Goal: Communication & Community: Answer question/provide support

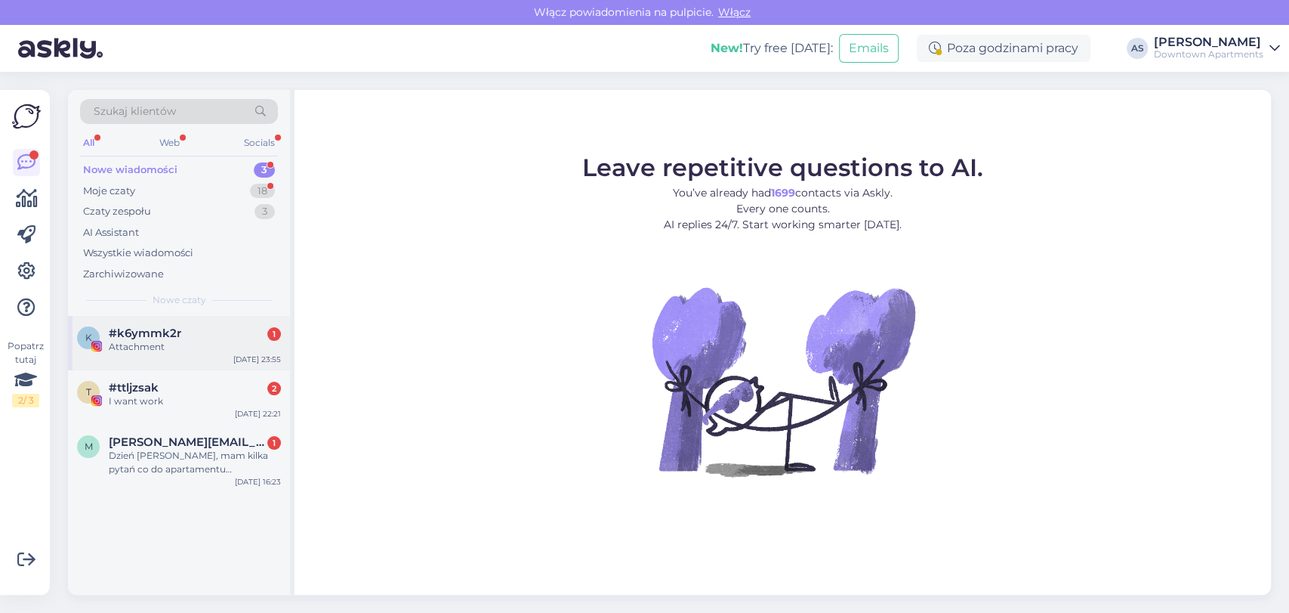
click at [241, 359] on div "[DATE] 23:55" at bounding box center [257, 359] width 48 height 11
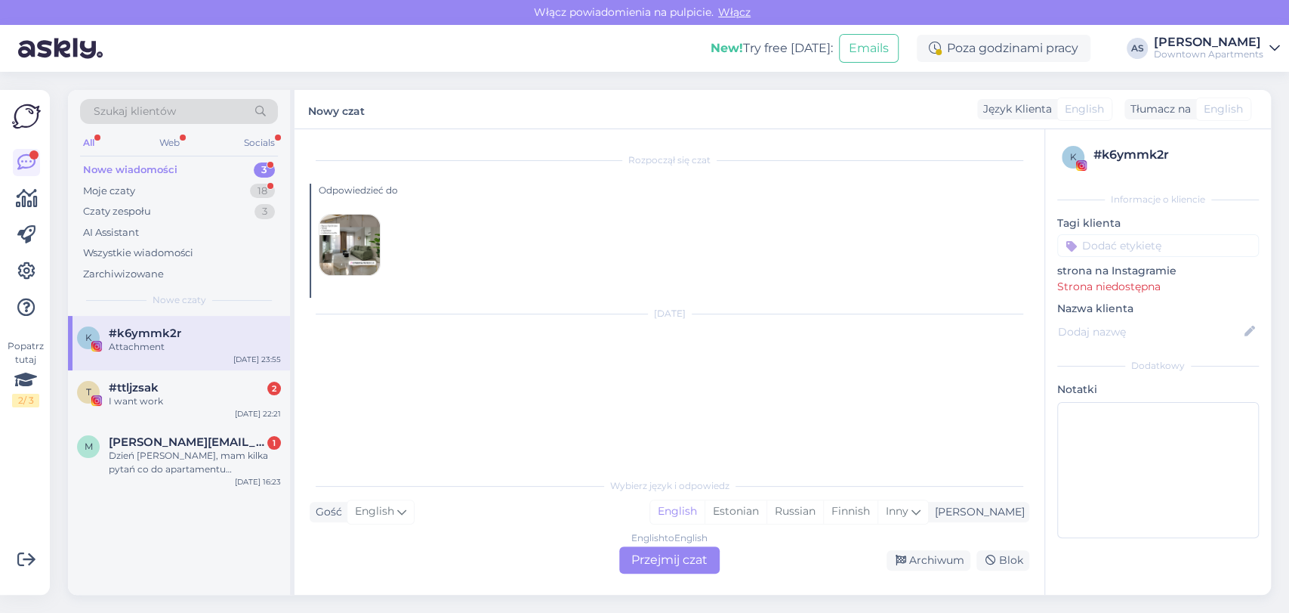
click at [666, 561] on div "English to English Przejmij czat" at bounding box center [669, 559] width 100 height 27
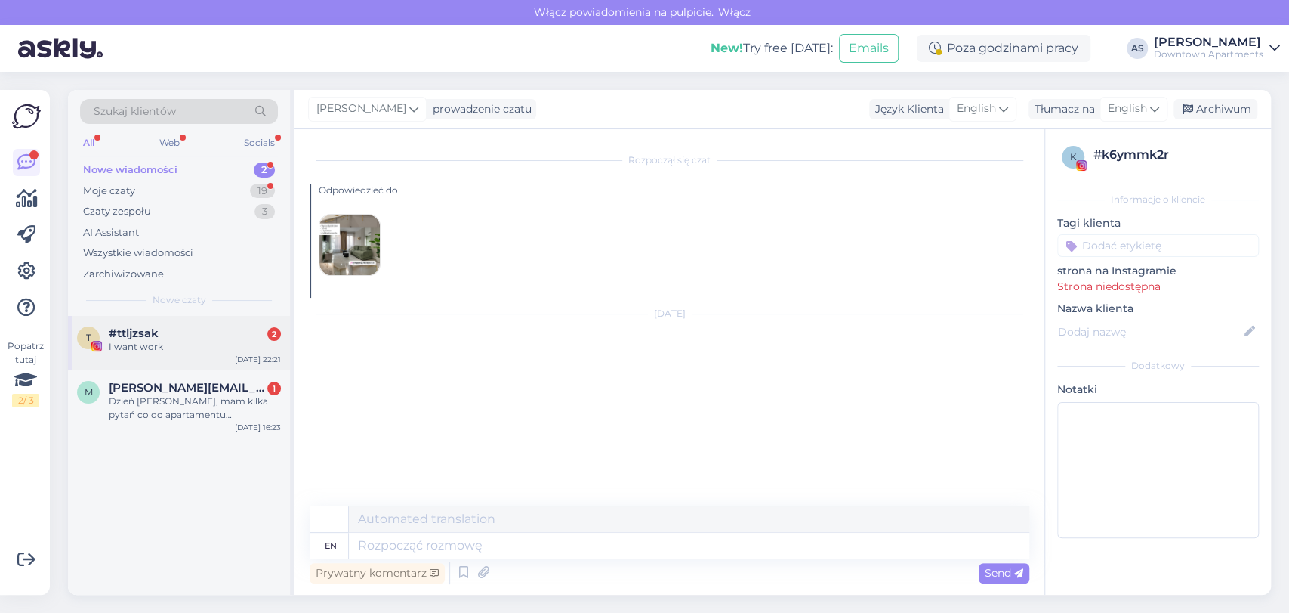
click at [220, 352] on div "I want work" at bounding box center [195, 347] width 172 height 14
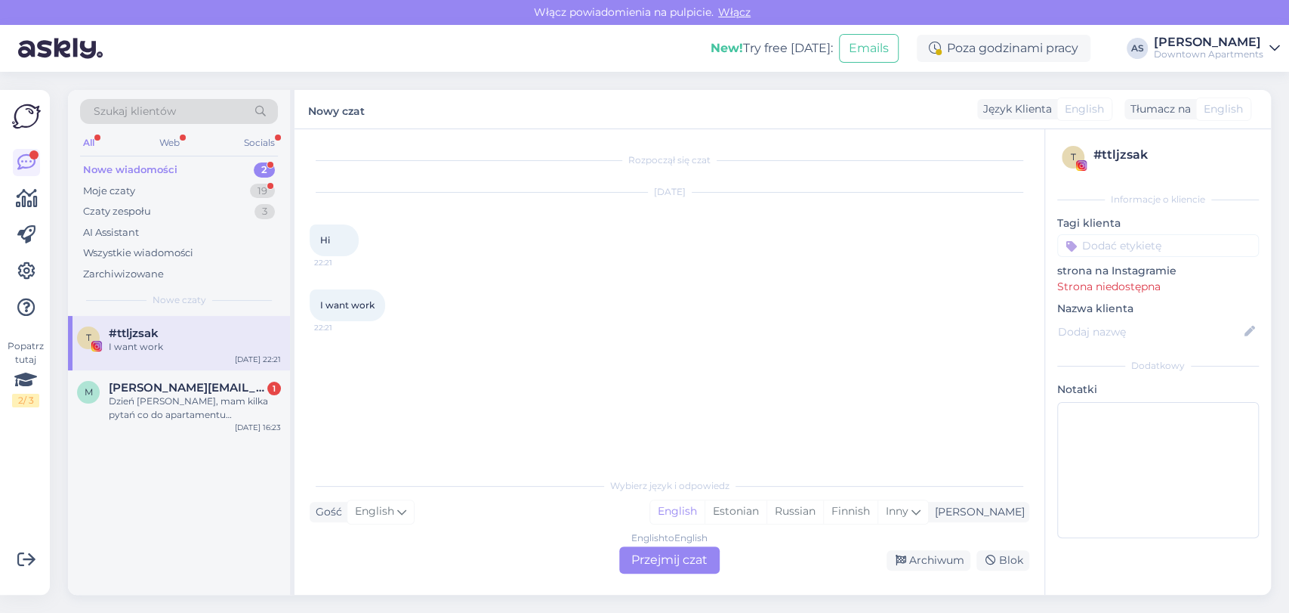
click at [672, 561] on div "English to English Przejmij czat" at bounding box center [669, 559] width 100 height 27
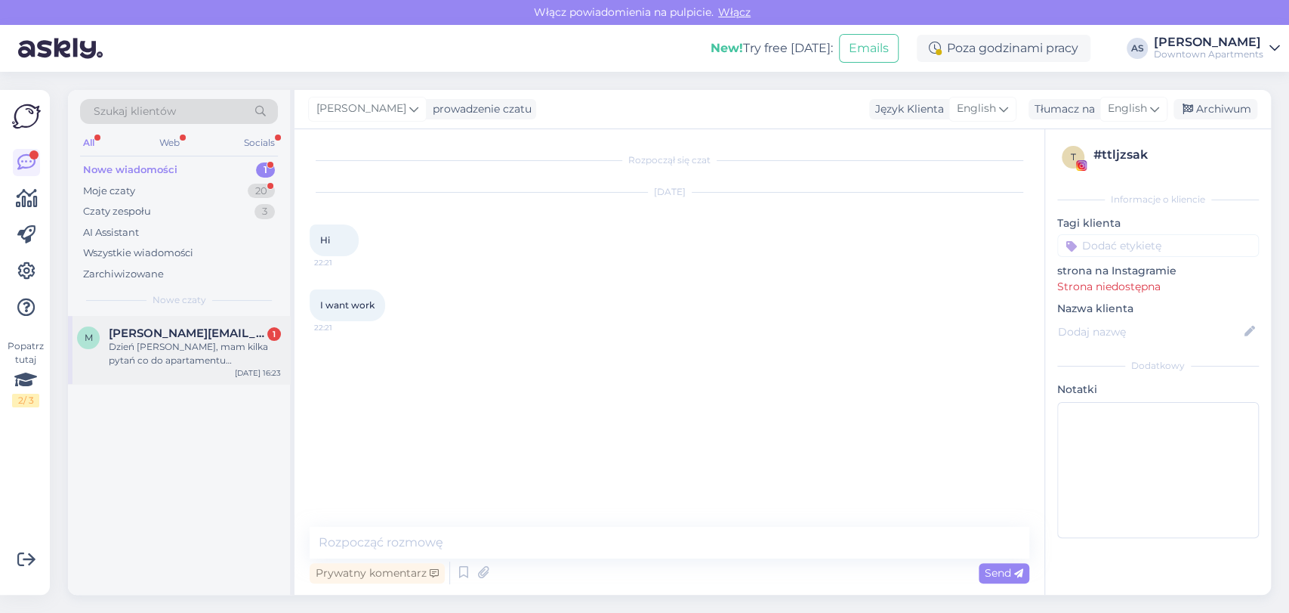
click at [193, 331] on span "[PERSON_NAME][EMAIL_ADDRESS][PERSON_NAME][DOMAIN_NAME]" at bounding box center [187, 333] width 157 height 14
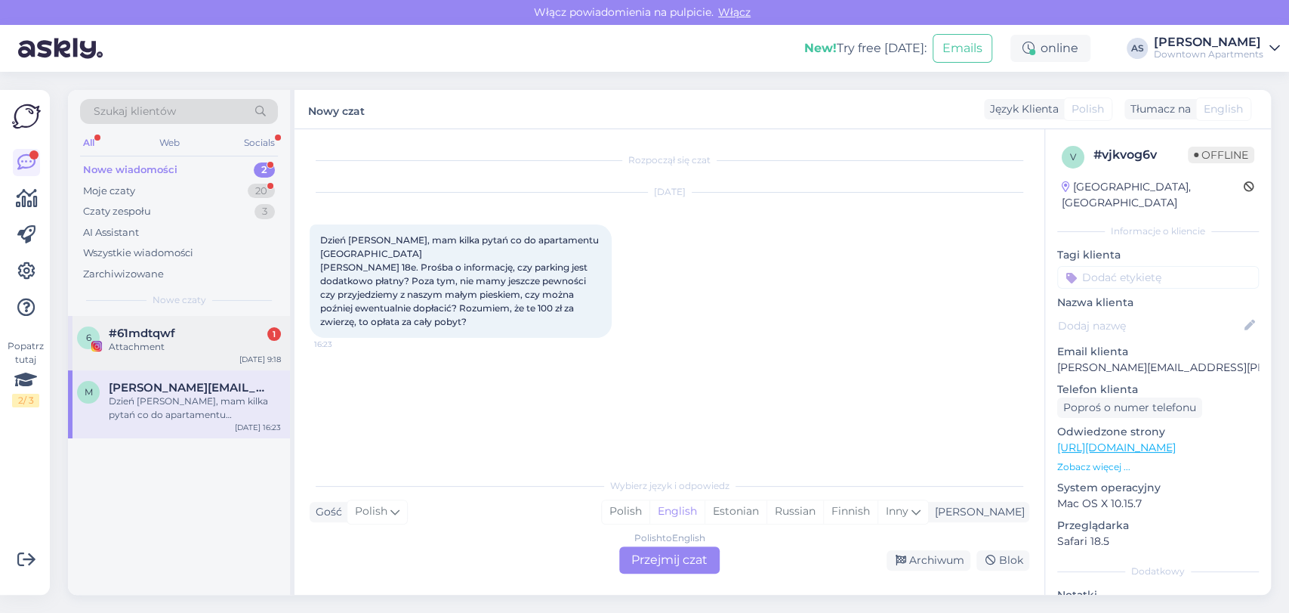
click at [166, 352] on div "Attachment" at bounding box center [195, 347] width 172 height 14
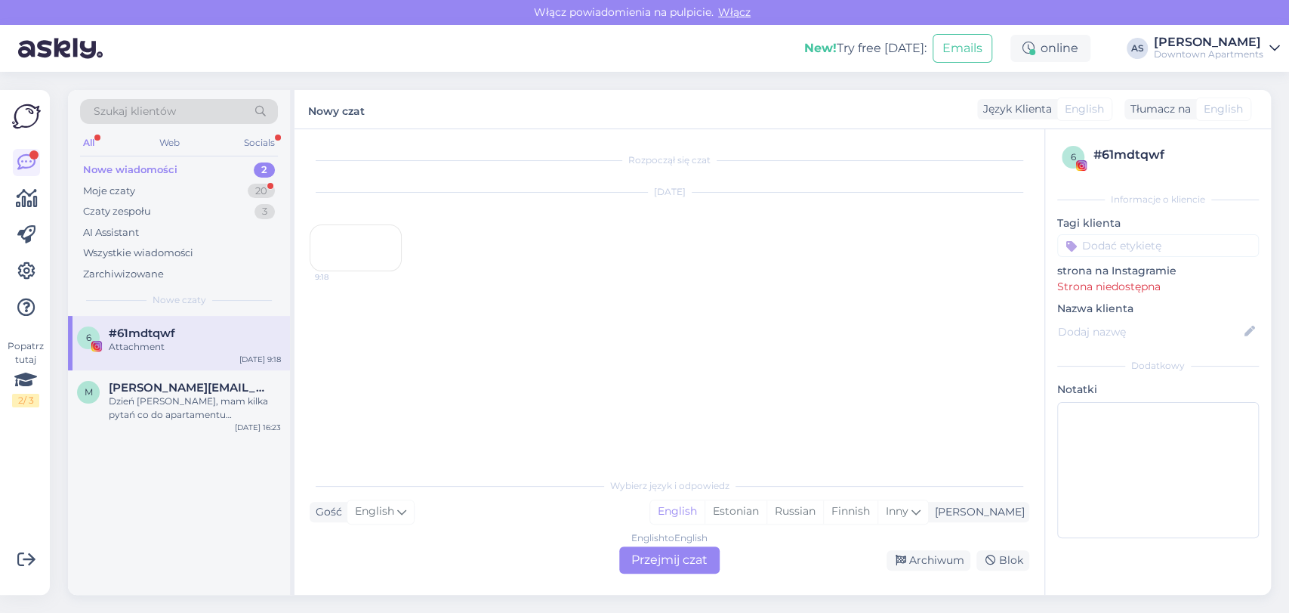
click at [675, 561] on div "English to English Przejmij czat" at bounding box center [669, 559] width 100 height 27
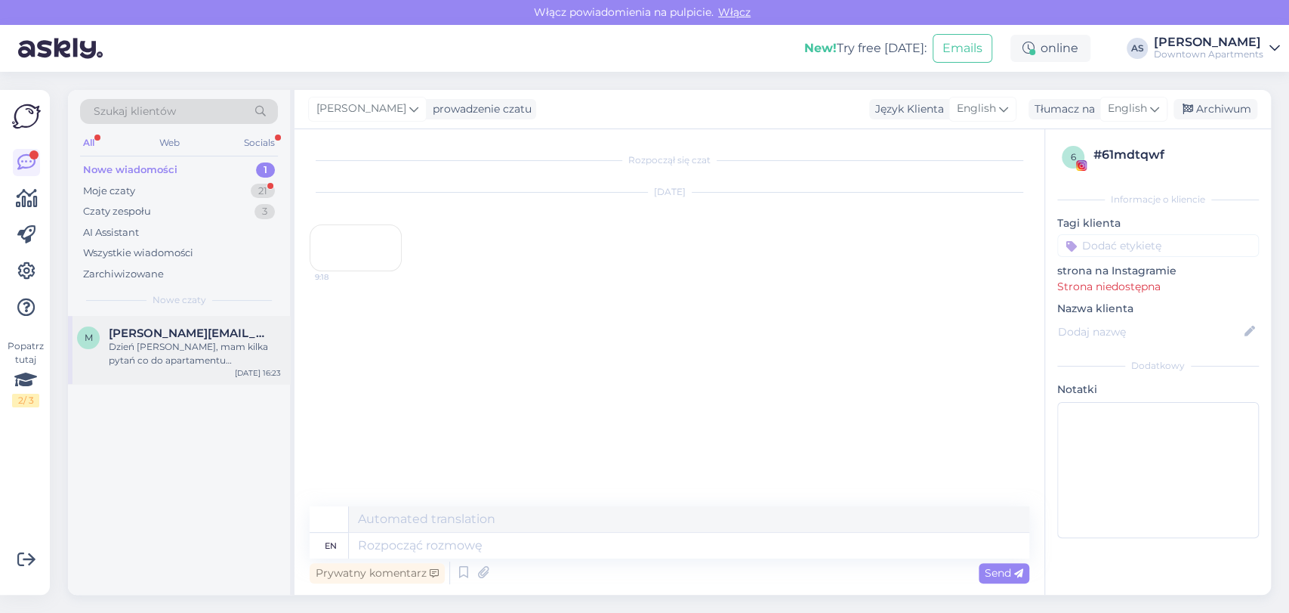
click at [140, 328] on span "[PERSON_NAME][EMAIL_ADDRESS][PERSON_NAME][DOMAIN_NAME]" at bounding box center [187, 333] width 157 height 14
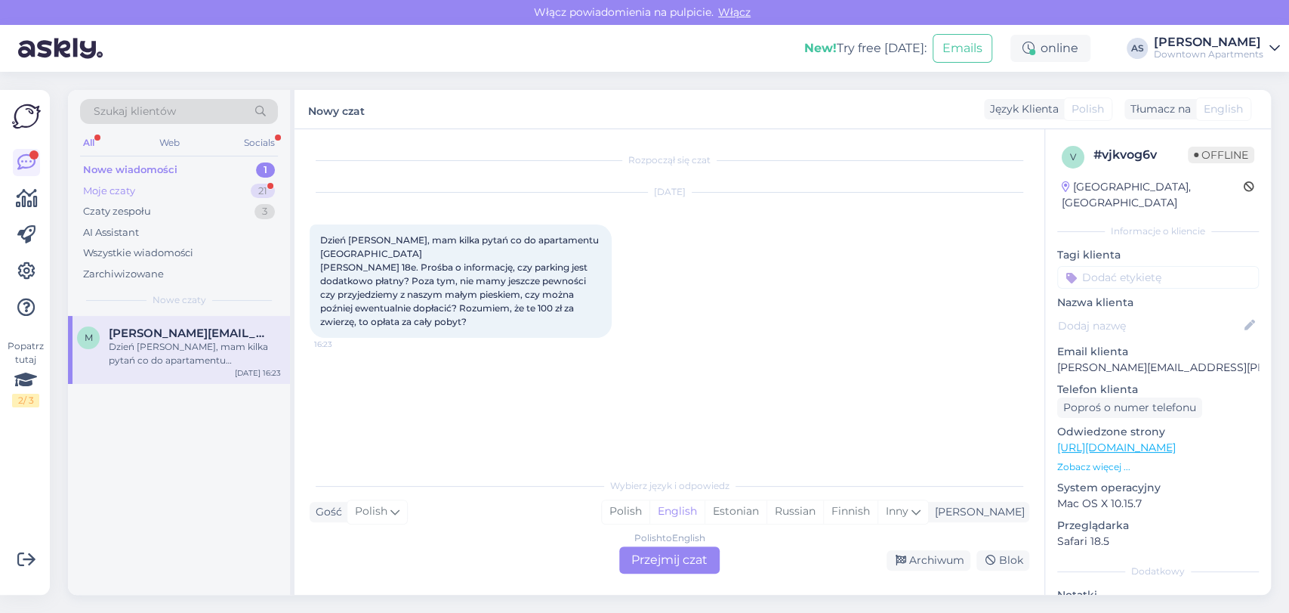
click at [218, 181] on div "Moje czaty 21" at bounding box center [179, 191] width 198 height 21
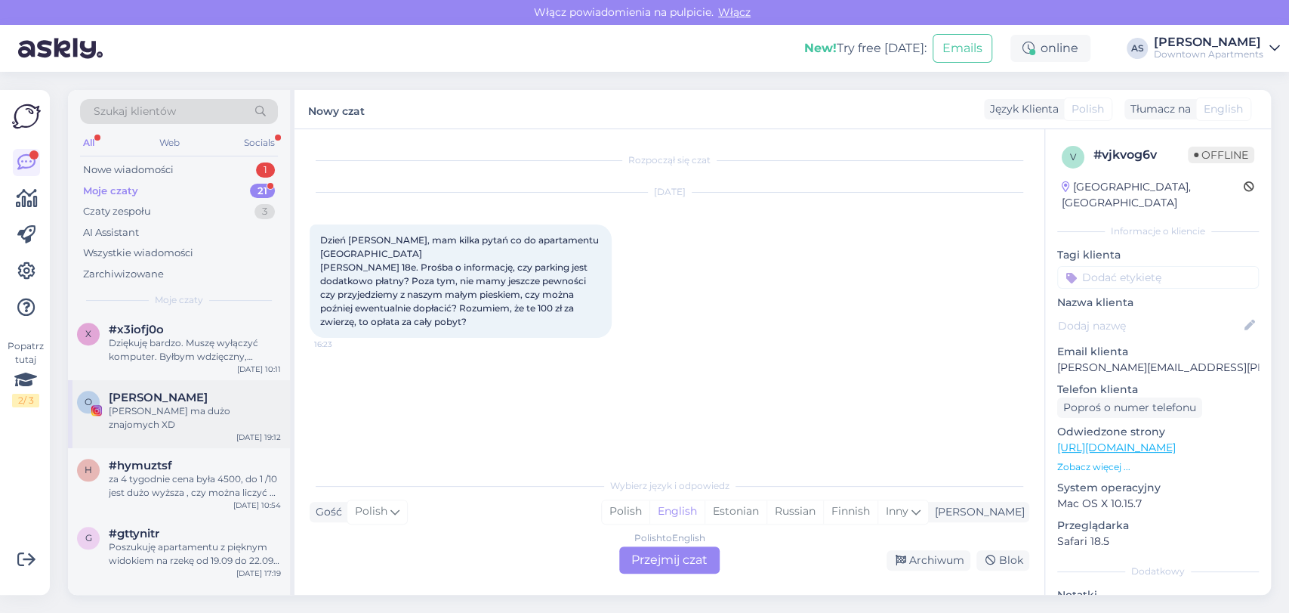
scroll to position [985, 0]
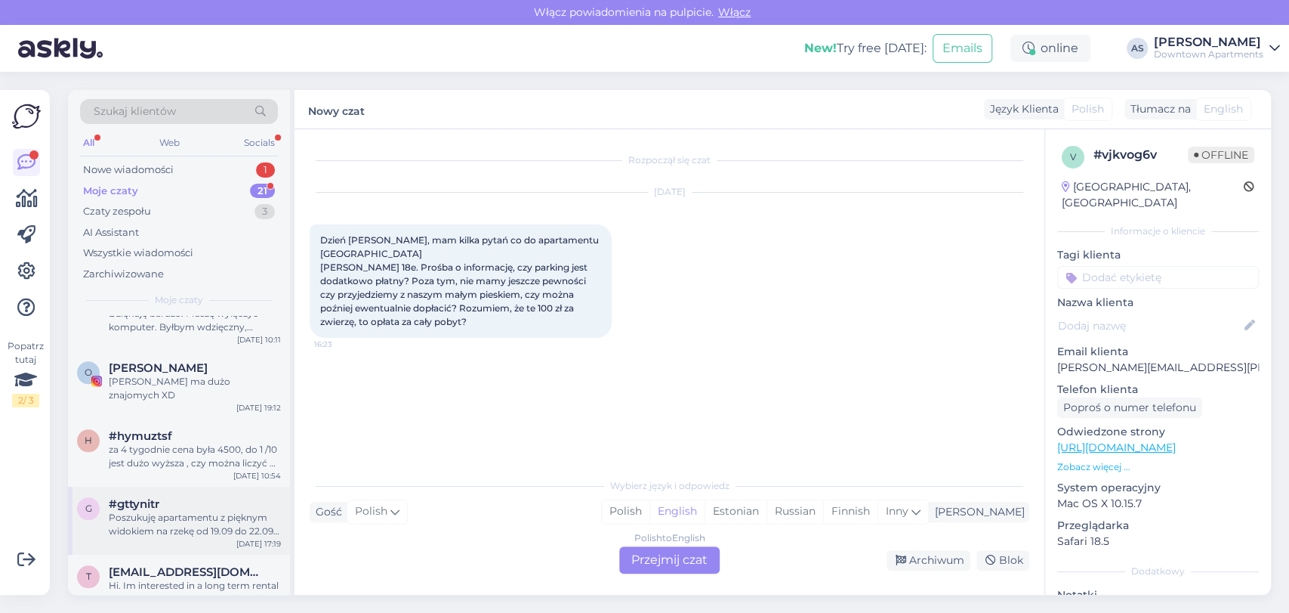
click at [202, 530] on div "g #gttynitr Poszukuję apartamentu z pięknym widokiem na rzekę od 19.09 do 22.09…" at bounding box center [179, 520] width 222 height 68
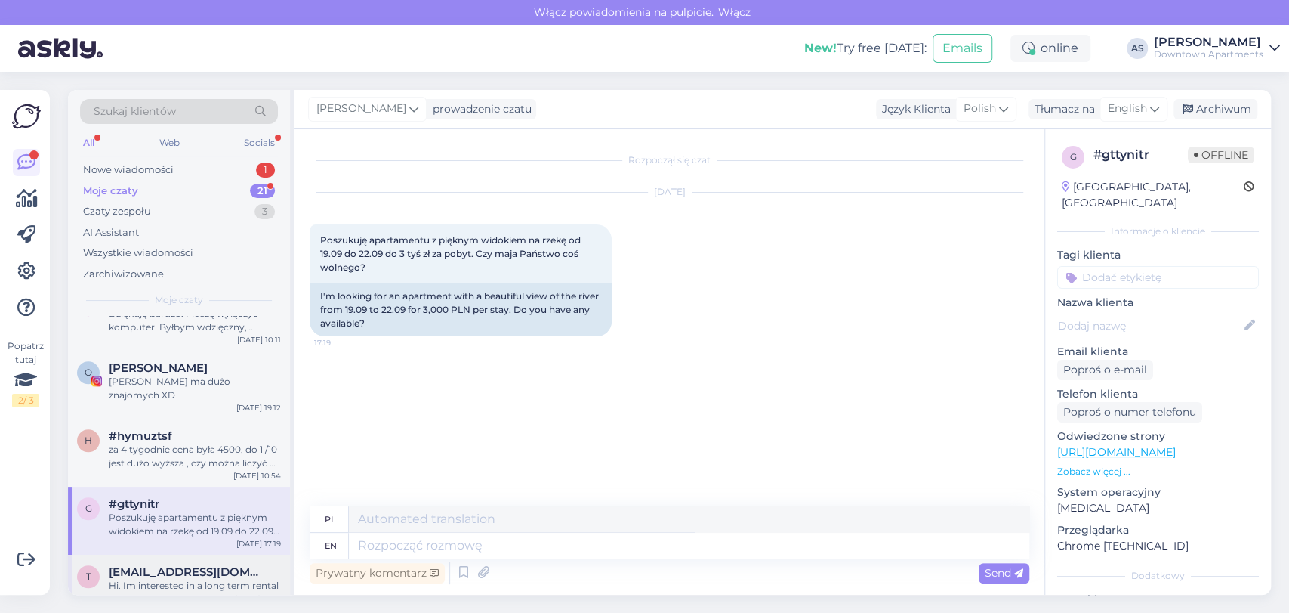
click at [210, 579] on div "Hi. Im interested in a long term rental" at bounding box center [195, 586] width 172 height 14
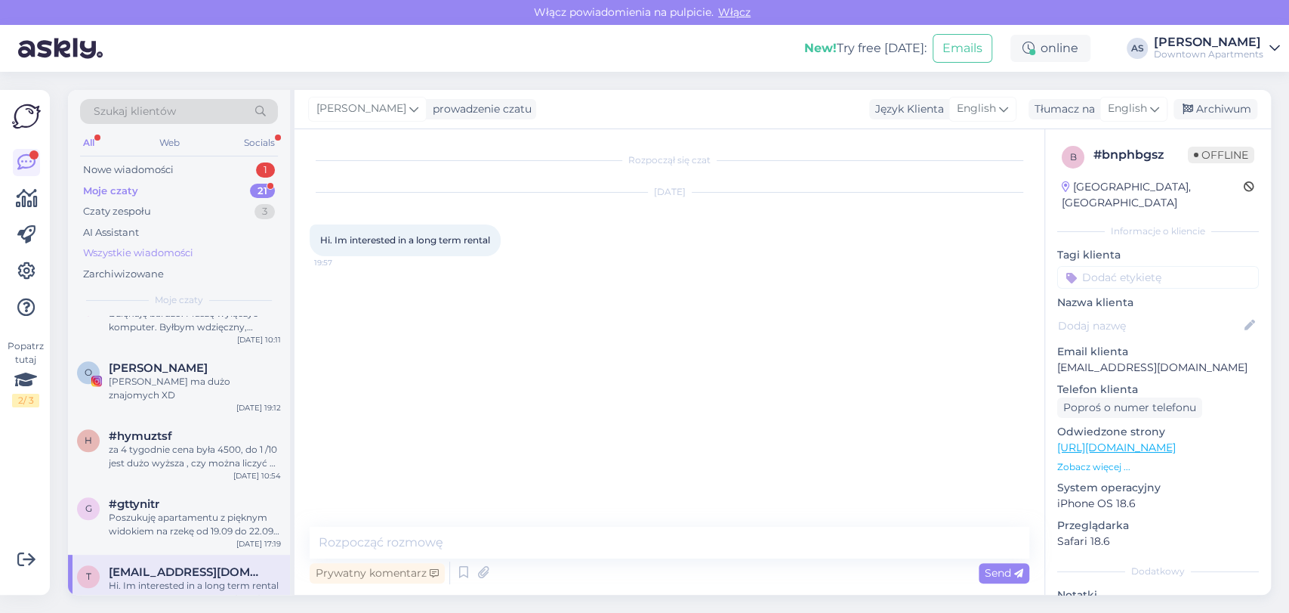
click at [199, 255] on div "Wszystkie wiadomości" at bounding box center [179, 252] width 198 height 21
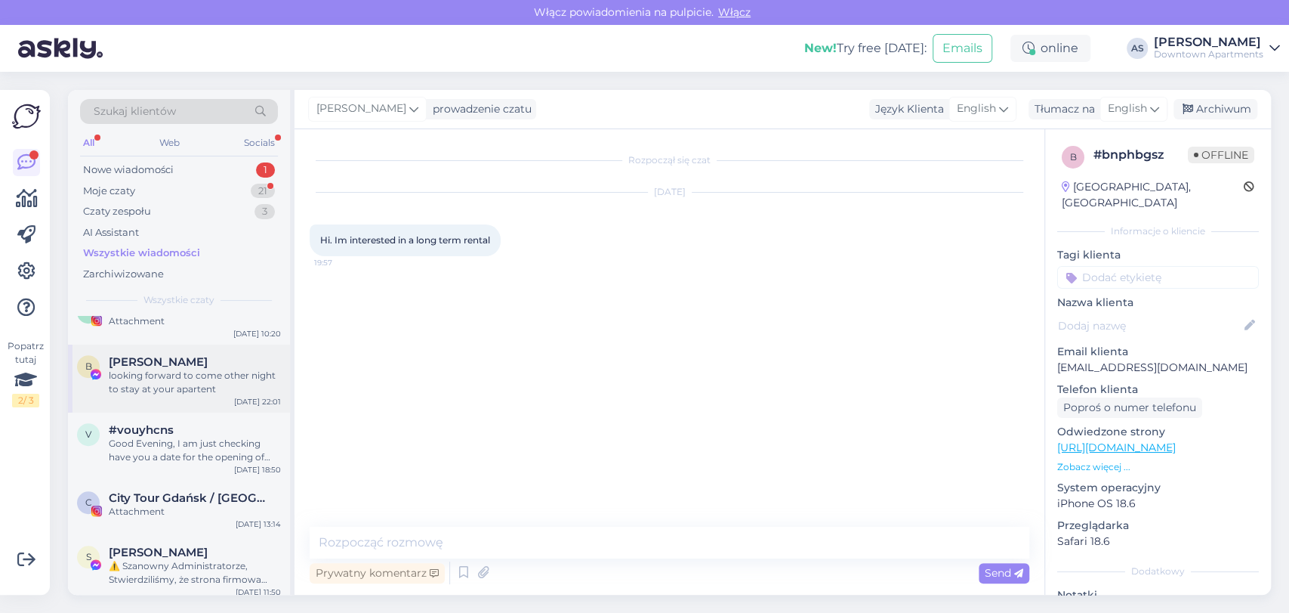
scroll to position [755, 0]
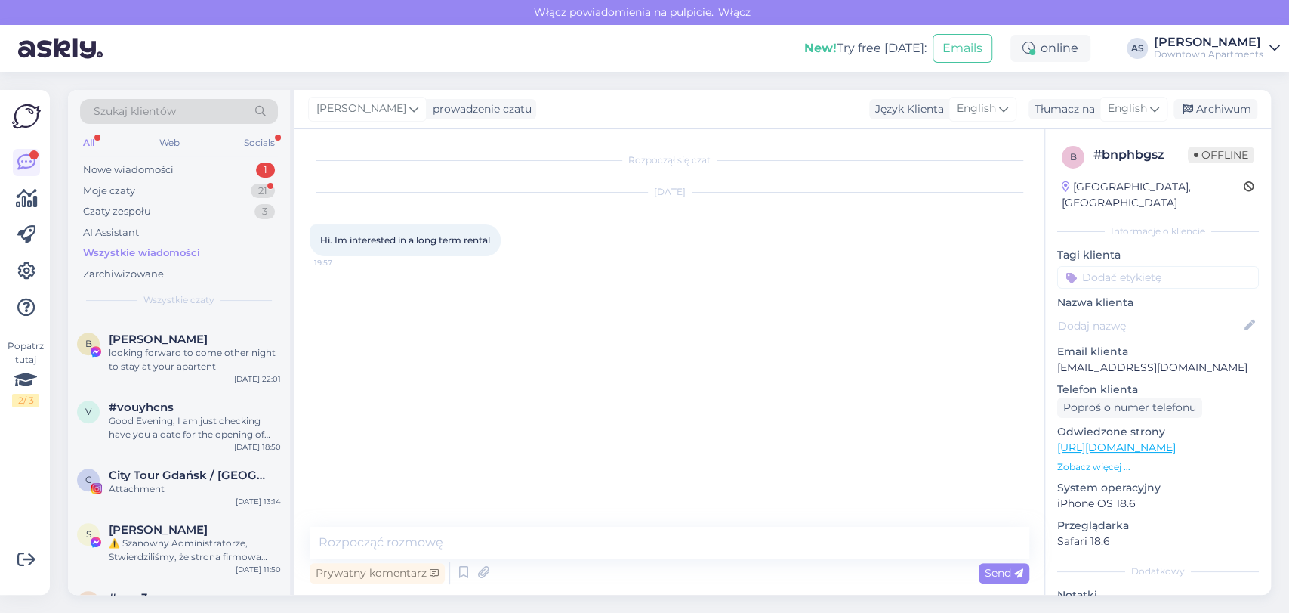
click at [109, 284] on div "Szukaj klientów All Web Socials Nowe wiadomości 1 Moje czaty 21 Czaty zespołu 3…" at bounding box center [179, 203] width 222 height 226
click at [103, 277] on div "Zarchiwizowane" at bounding box center [123, 274] width 81 height 15
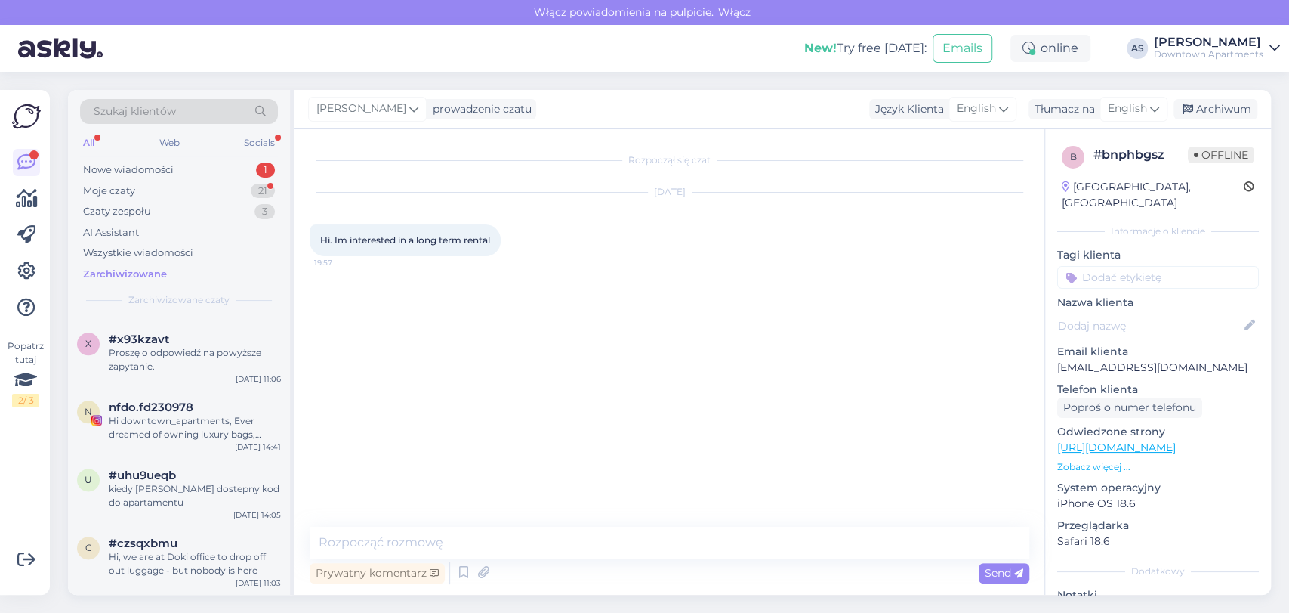
drag, startPoint x: 218, startPoint y: 405, endPoint x: 131, endPoint y: 406, distance: 87.6
click at [132, 199] on div "Moje czaty 21" at bounding box center [179, 191] width 198 height 21
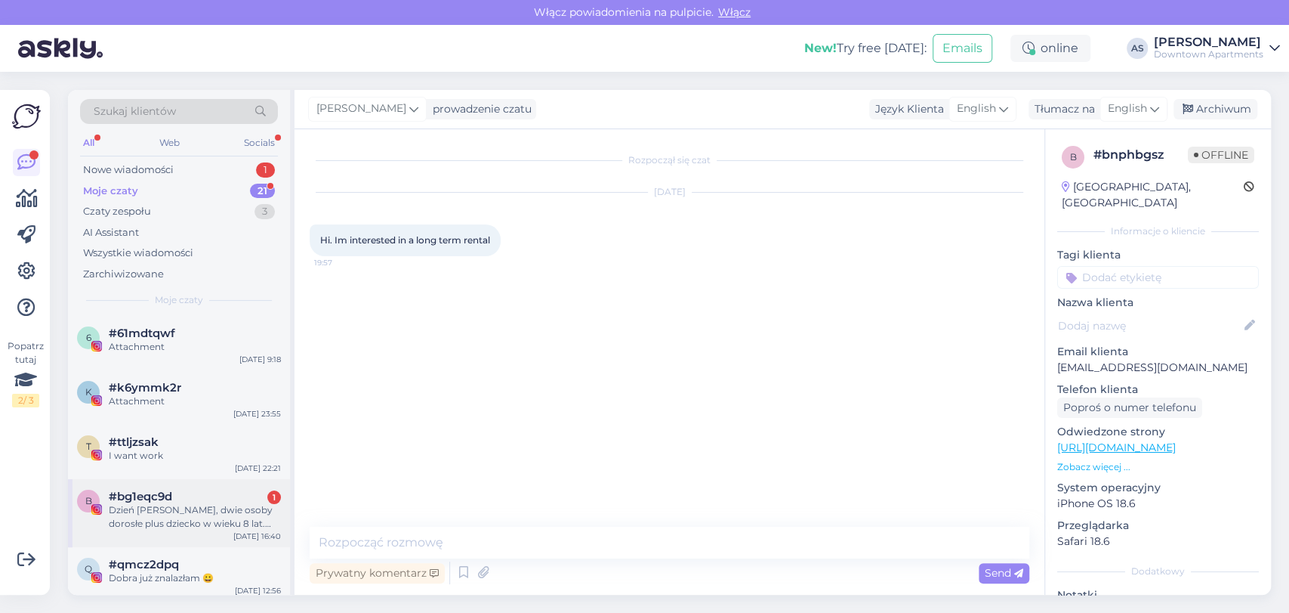
click at [230, 506] on div "Dzień [PERSON_NAME], dwie osoby dorosłe plus dziecko w wieku 8 lat. Bez miejsca…" at bounding box center [195, 516] width 172 height 27
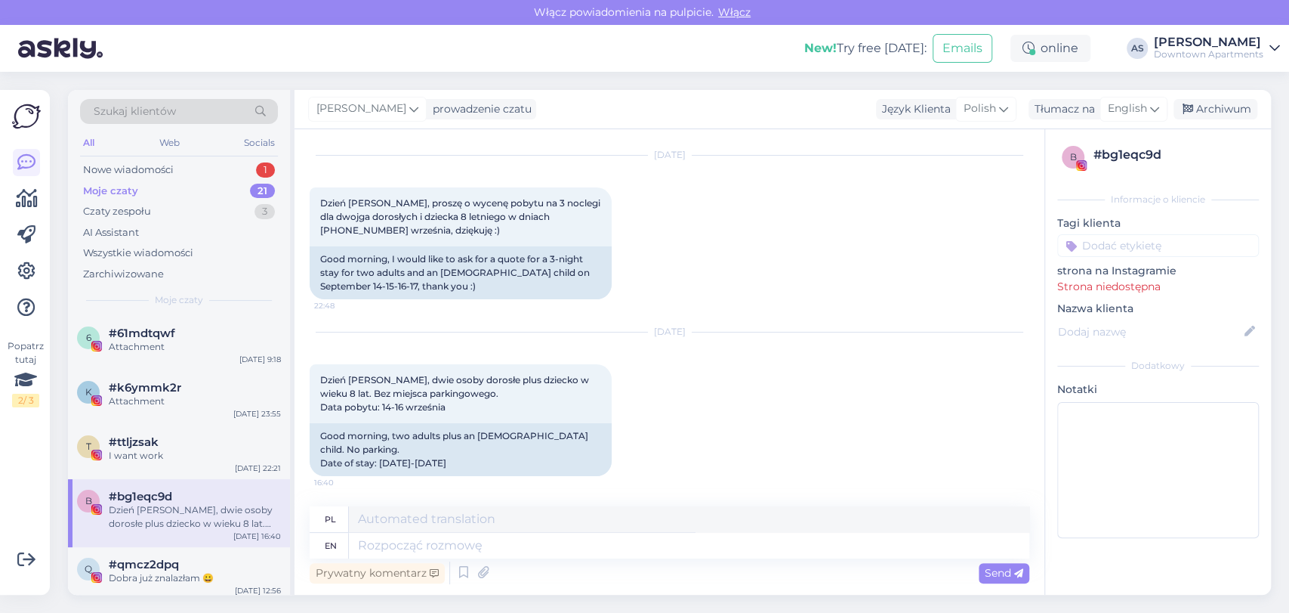
click at [210, 185] on div "Moje czaty 21" at bounding box center [179, 191] width 198 height 21
click at [186, 187] on div "Moje czaty 21" at bounding box center [179, 191] width 198 height 21
click at [236, 362] on div "6 #61mdtqwf 1 Attachment [DATE] 9:18" at bounding box center [179, 343] width 222 height 54
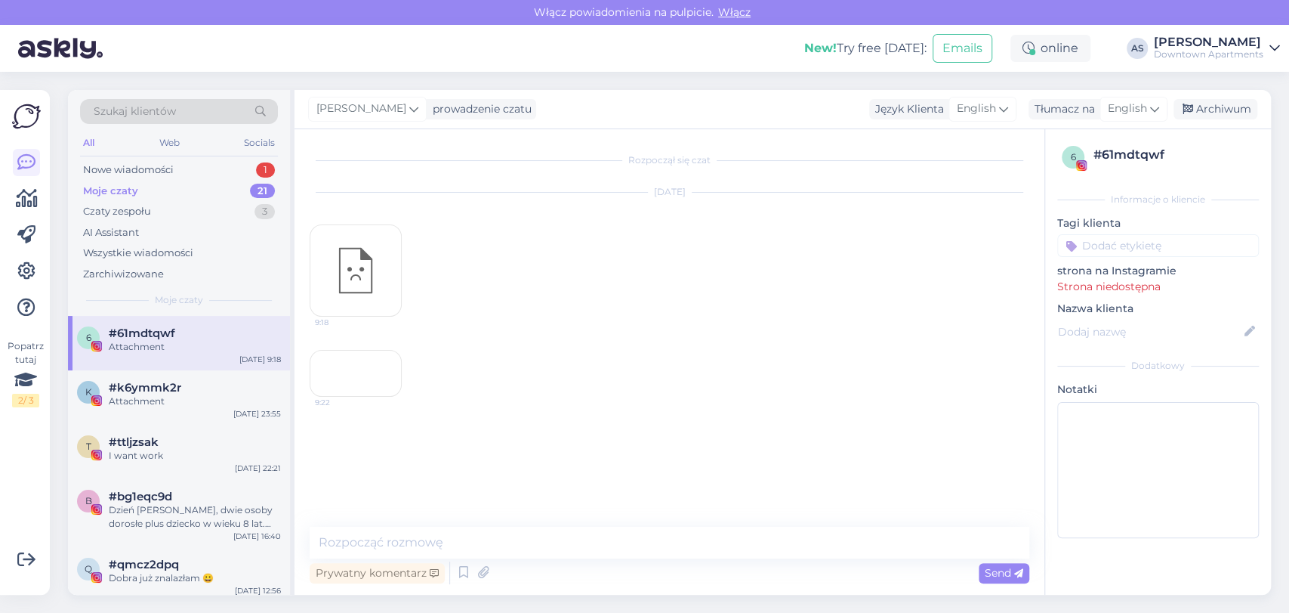
click at [224, 156] on div "All Web Socials" at bounding box center [179, 144] width 198 height 23
click at [227, 162] on div "Nowe wiadomości 1" at bounding box center [179, 169] width 198 height 21
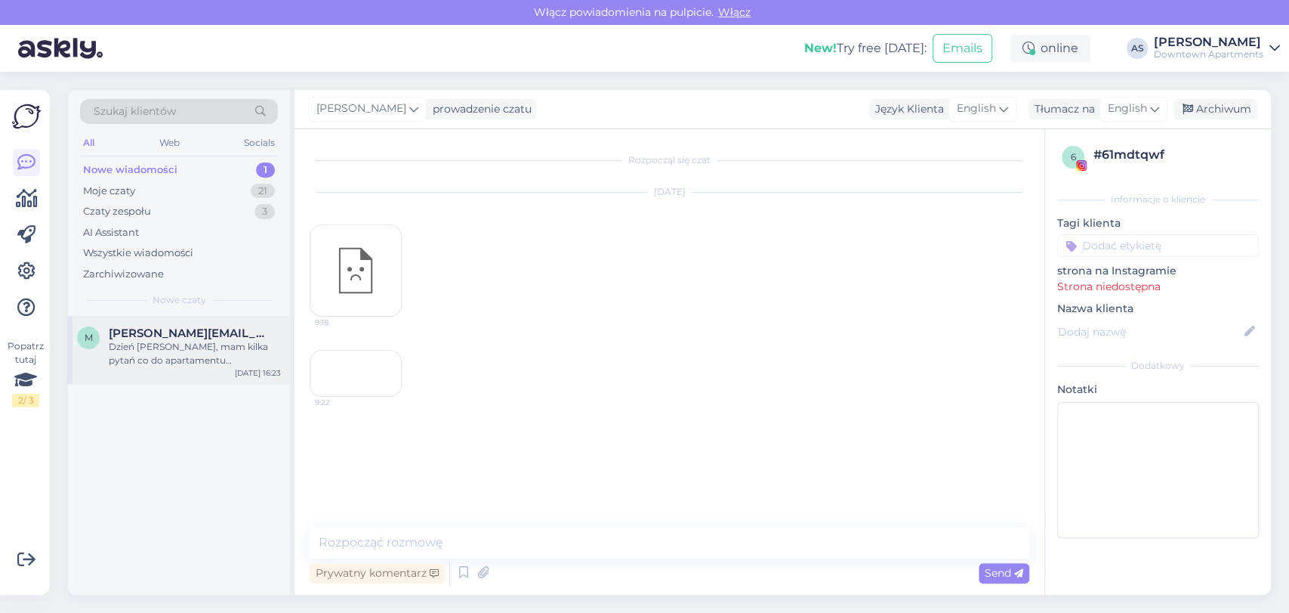
click at [166, 332] on span "[PERSON_NAME][EMAIL_ADDRESS][PERSON_NAME][DOMAIN_NAME]" at bounding box center [187, 333] width 157 height 14
